Goal: Task Accomplishment & Management: Use online tool/utility

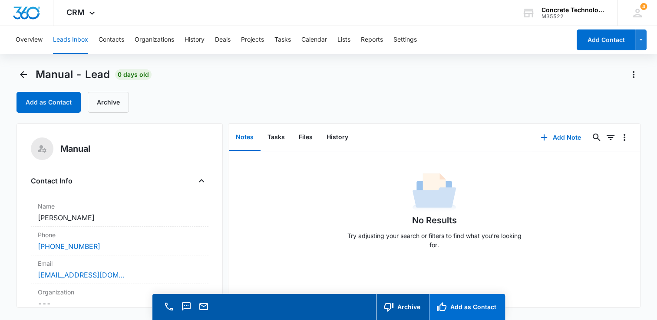
click at [469, 309] on button "Add as Contact" at bounding box center [467, 307] width 76 height 26
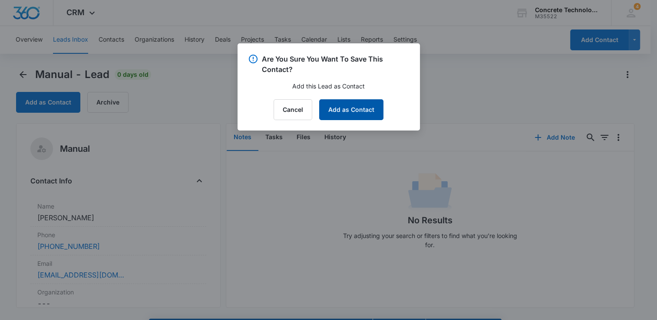
click at [345, 109] on button "Add as Contact" at bounding box center [351, 109] width 64 height 21
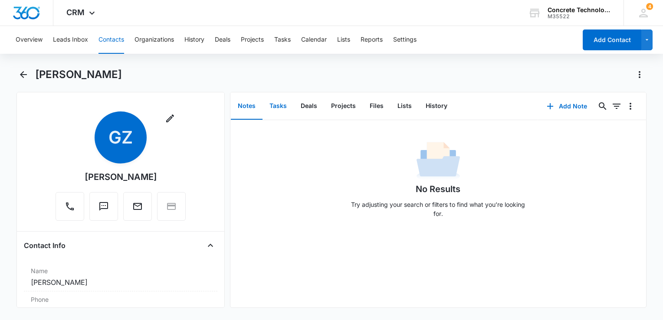
click at [281, 103] on button "Tasks" at bounding box center [278, 106] width 31 height 27
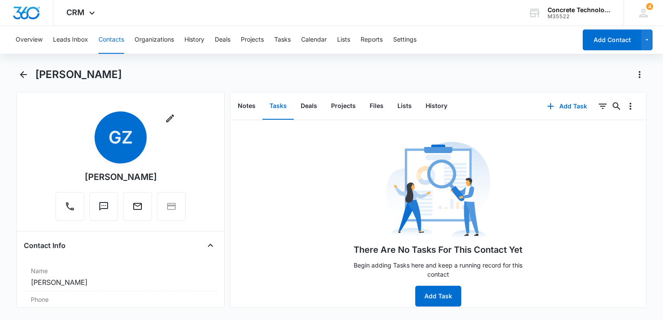
scroll to position [5, 0]
click at [442, 293] on button "Add Task" at bounding box center [438, 296] width 46 height 21
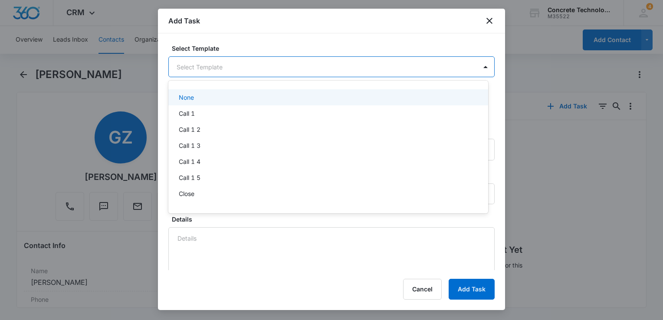
click at [240, 68] on body "CRM Apps Reputation Websites Forms CRM Email Social Content Ads Intelligence Fi…" at bounding box center [331, 160] width 663 height 320
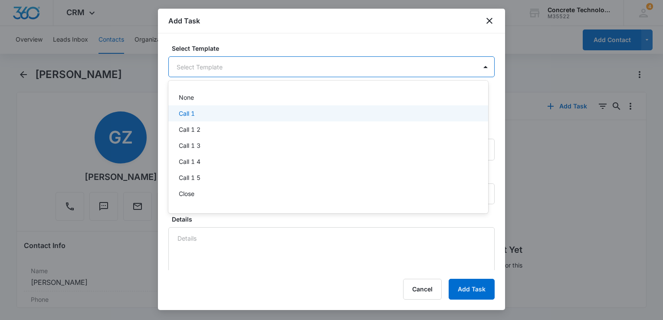
click at [205, 116] on div "Call 1" at bounding box center [327, 113] width 297 height 9
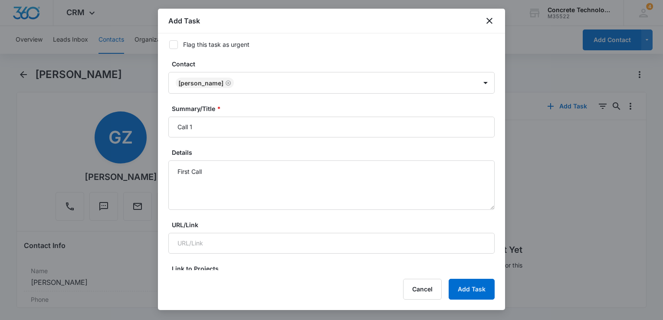
scroll to position [130, 0]
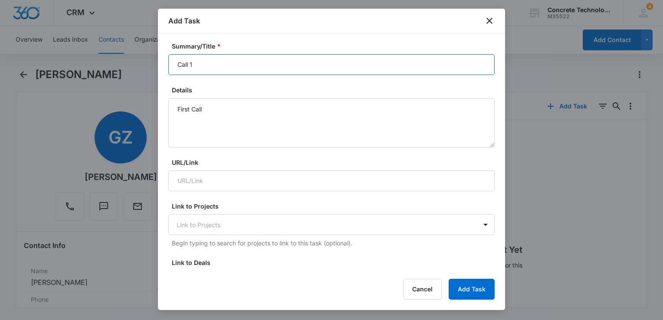
click at [280, 60] on input "Call 1" at bounding box center [331, 64] width 326 height 21
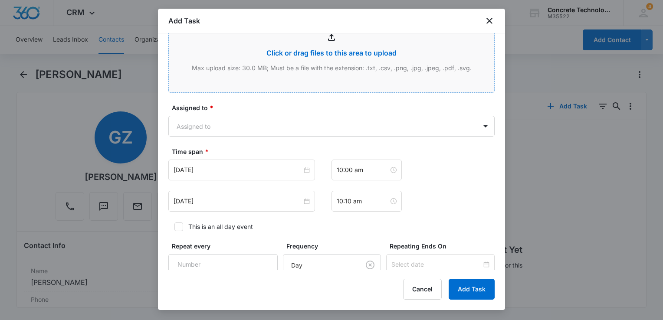
scroll to position [542, 0]
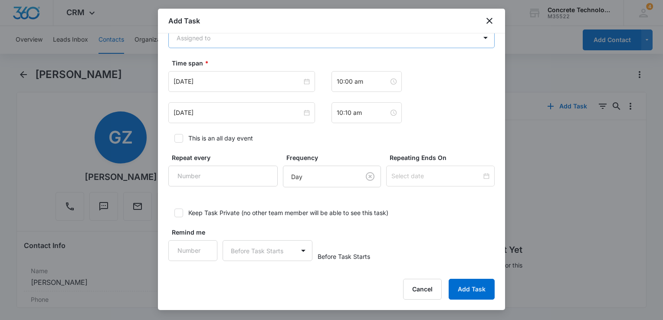
type input "Call 1"
click at [242, 40] on body "CRM Apps Reputation Websites Forms CRM Email Social Content Ads Intelligence Fi…" at bounding box center [331, 160] width 663 height 320
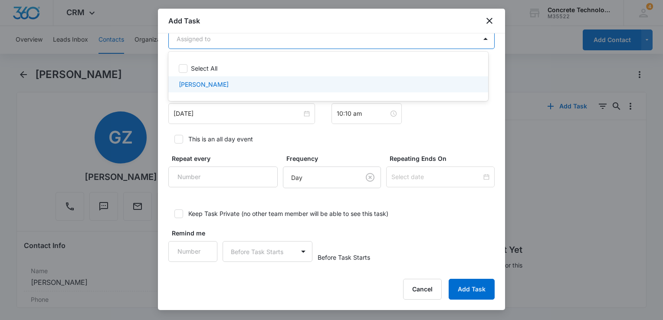
click at [218, 82] on p "[PERSON_NAME]" at bounding box center [204, 84] width 50 height 9
checkbox input "true"
click at [215, 111] on div at bounding box center [331, 160] width 663 height 320
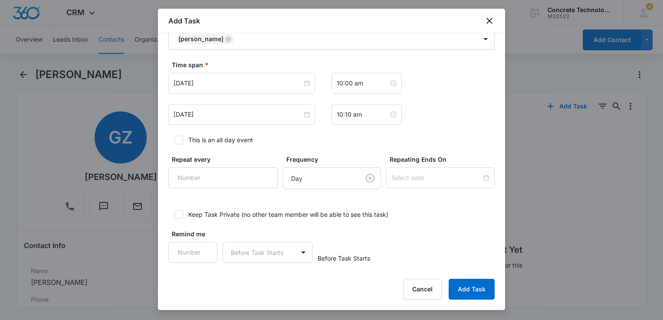
click at [215, 111] on input "[DATE]" at bounding box center [238, 115] width 128 height 10
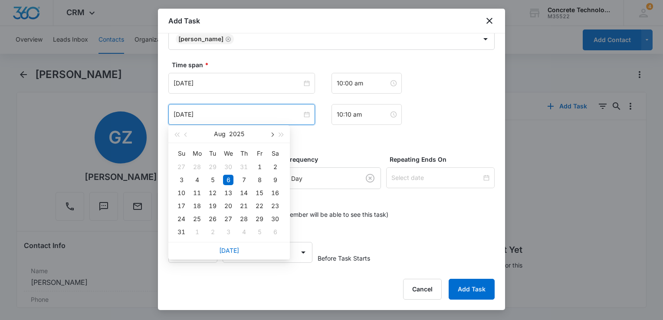
click at [272, 137] on button "button" at bounding box center [272, 133] width 10 height 17
type input "[DATE]"
click at [196, 181] on div "8" at bounding box center [197, 180] width 10 height 10
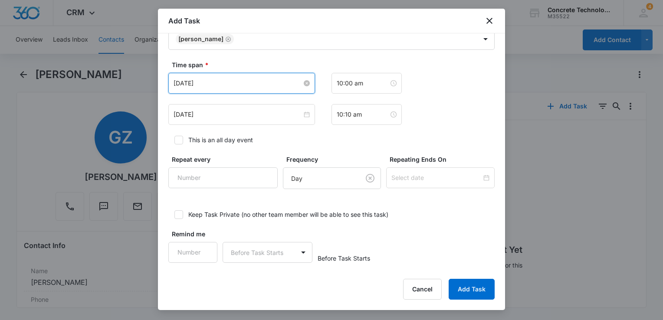
click at [276, 84] on input "[DATE]" at bounding box center [238, 84] width 128 height 10
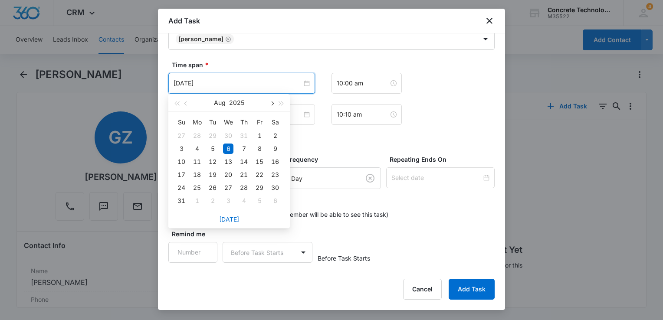
click at [272, 105] on span "button" at bounding box center [272, 104] width 4 height 4
type input "[DATE]"
click at [196, 148] on div "8" at bounding box center [197, 149] width 10 height 10
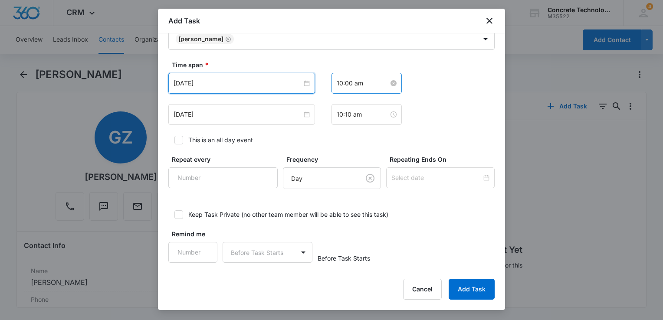
click at [376, 80] on input "10:00 am" at bounding box center [363, 84] width 52 height 10
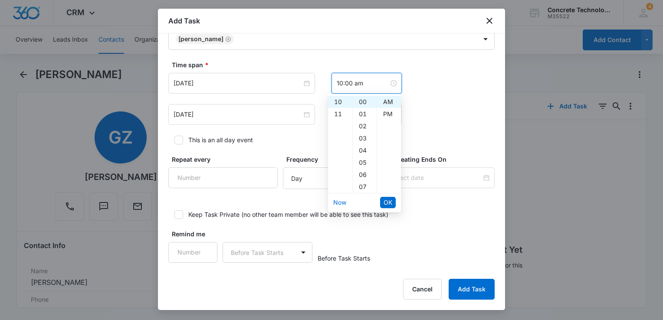
scroll to position [0, 0]
click at [337, 102] on div "12" at bounding box center [340, 102] width 24 height 12
click at [359, 157] on div "30" at bounding box center [365, 163] width 24 height 12
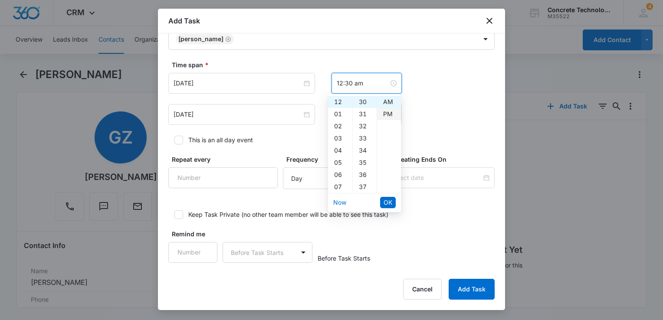
click at [384, 118] on div "PM" at bounding box center [389, 114] width 24 height 12
type input "12:30 pm"
click at [386, 198] on span "OK" at bounding box center [388, 203] width 9 height 10
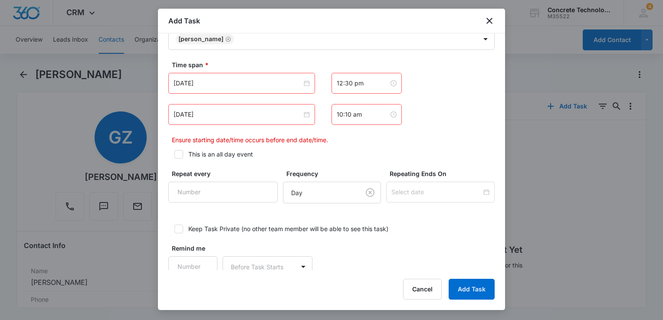
click at [373, 120] on div "10:10 am" at bounding box center [367, 114] width 70 height 21
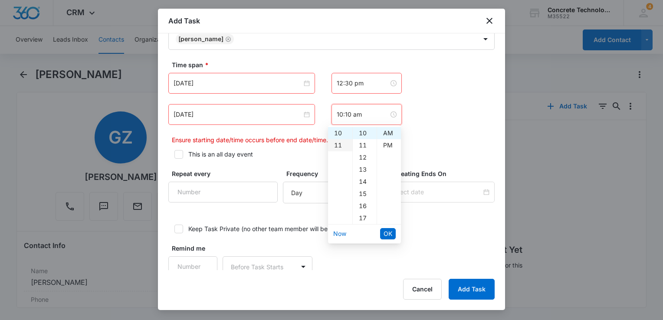
scroll to position [0, 0]
click at [340, 135] on div "12" at bounding box center [340, 133] width 24 height 12
click at [362, 178] on div "35" at bounding box center [365, 177] width 24 height 12
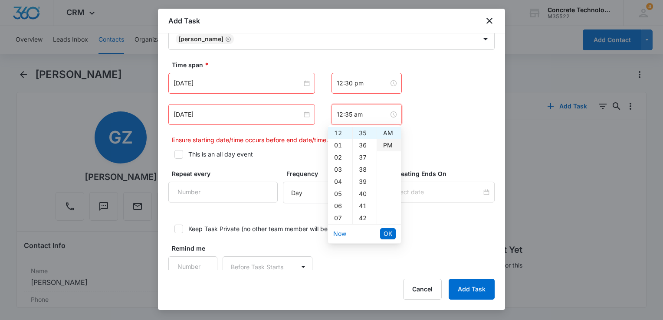
click at [389, 146] on div "PM" at bounding box center [389, 145] width 24 height 12
type input "12:35 pm"
click at [389, 233] on span "OK" at bounding box center [388, 234] width 9 height 10
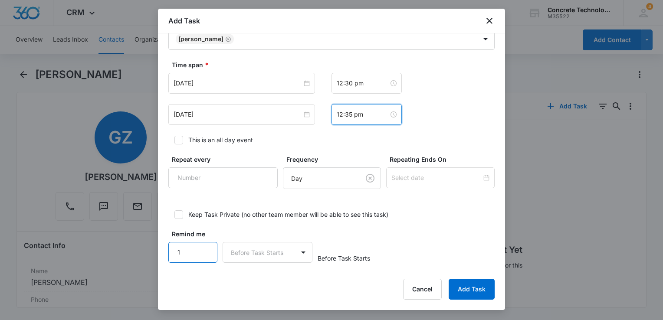
click at [204, 245] on input "1" at bounding box center [192, 252] width 49 height 21
click at [204, 245] on input "2" at bounding box center [192, 252] width 49 height 21
click at [204, 245] on input "3" at bounding box center [192, 252] width 49 height 21
click at [204, 245] on input "4" at bounding box center [192, 252] width 49 height 21
type input "5"
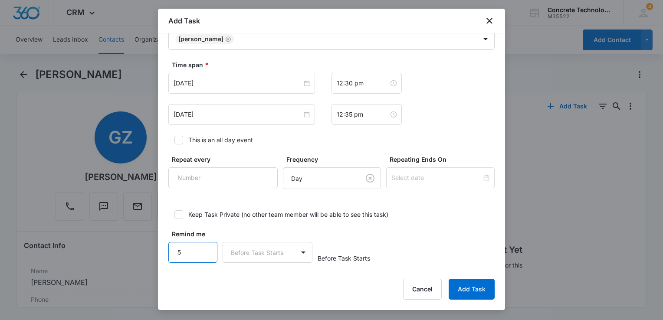
click at [204, 245] on input "5" at bounding box center [192, 252] width 49 height 21
click at [236, 253] on body "CRM Apps Reputation Websites Forms CRM Email Social Content Ads Intelligence Fi…" at bounding box center [331, 160] width 663 height 320
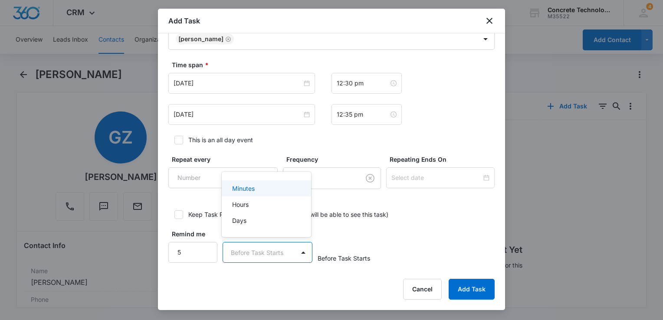
click at [250, 190] on p "Minutes" at bounding box center [243, 188] width 23 height 9
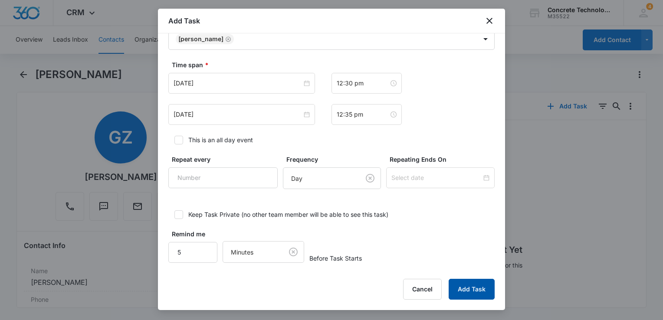
click at [480, 289] on button "Add Task" at bounding box center [472, 289] width 46 height 21
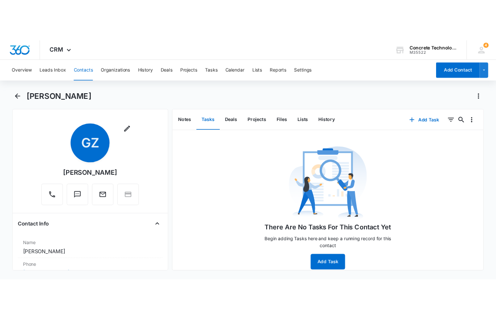
scroll to position [0, 0]
